Goal: Navigation & Orientation: Find specific page/section

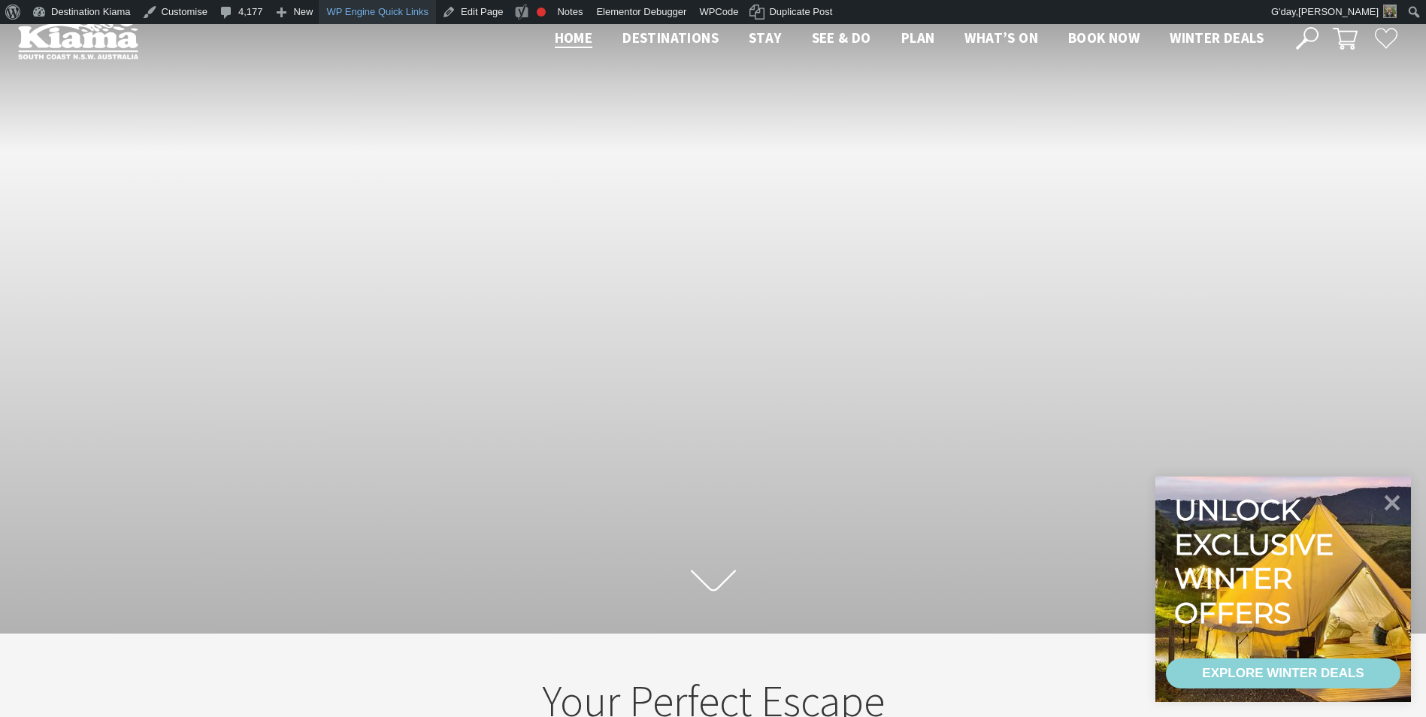
scroll to position [261, 1438]
click at [83, 5] on link "Destination Kiama" at bounding box center [81, 12] width 111 height 24
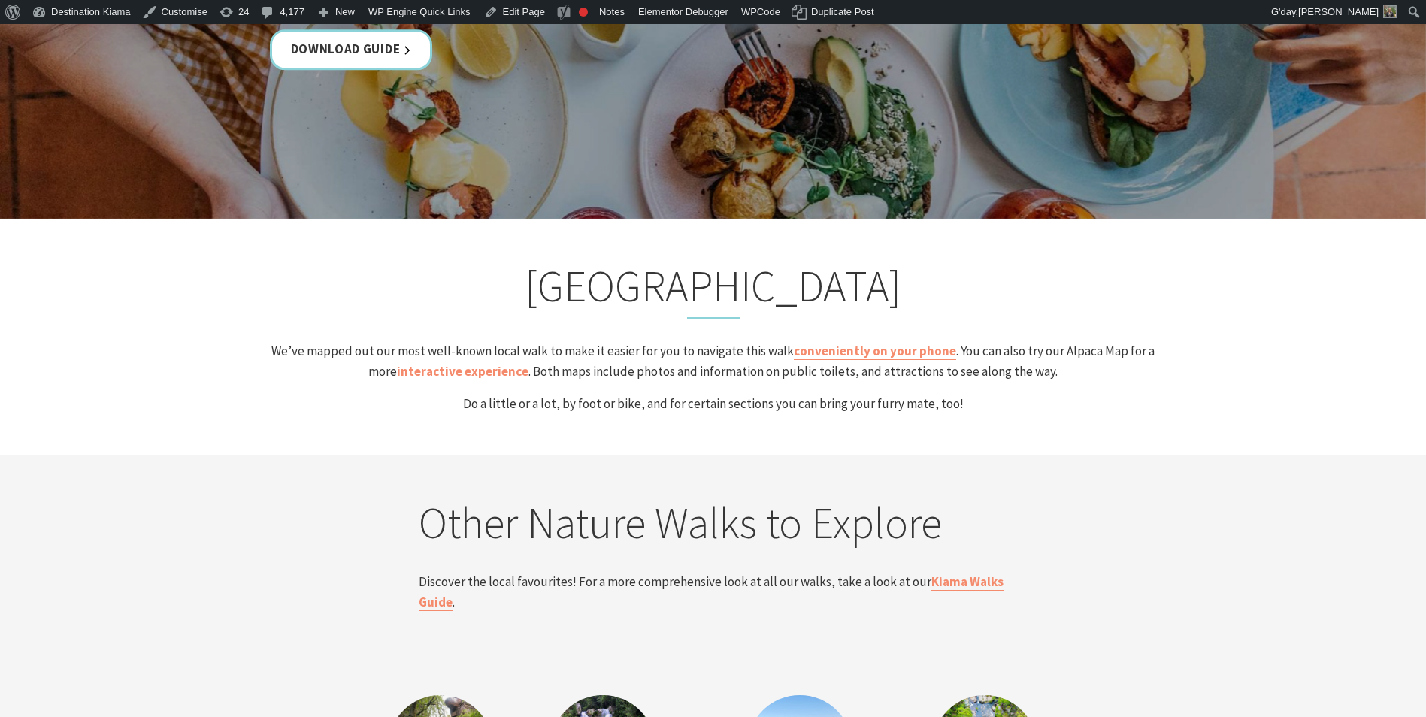
scroll to position [2556, 0]
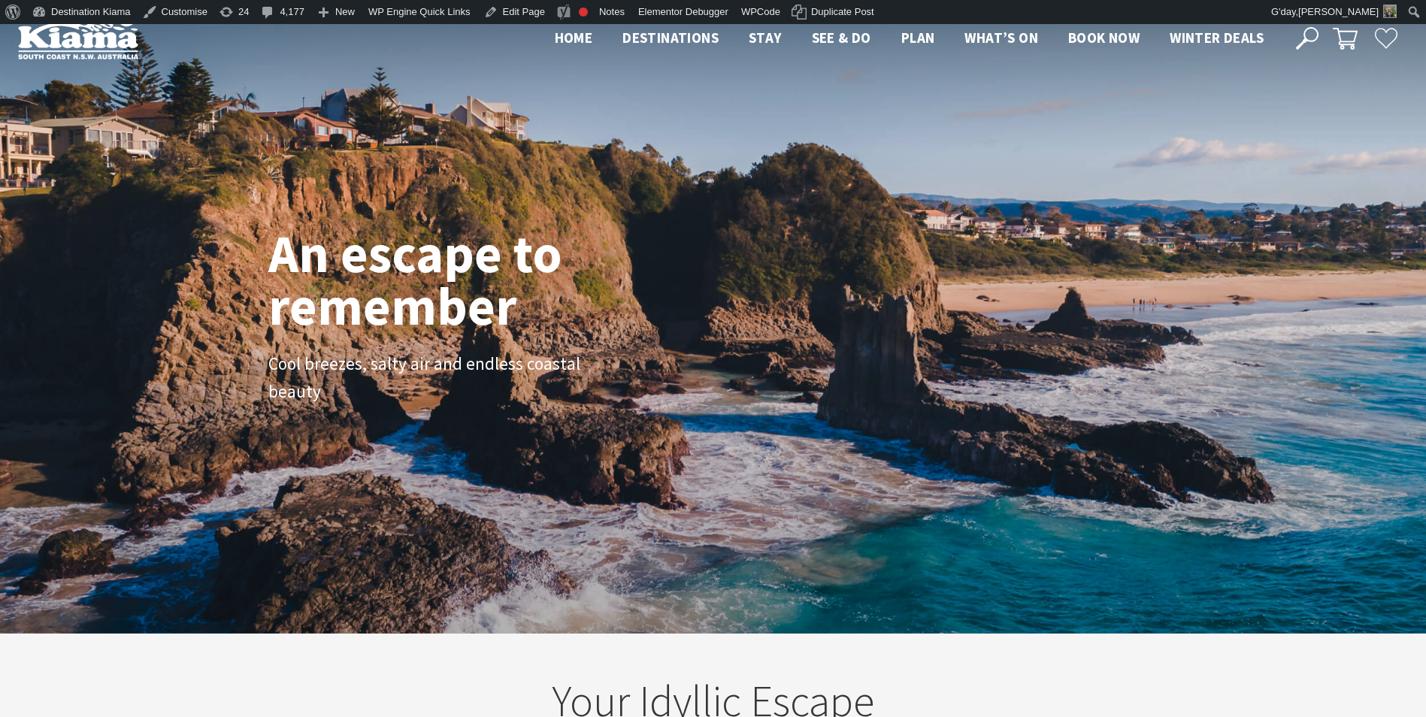
scroll to position [261, 1438]
click at [188, 11] on link "Customise" at bounding box center [175, 12] width 77 height 24
